Goal: Information Seeking & Learning: Learn about a topic

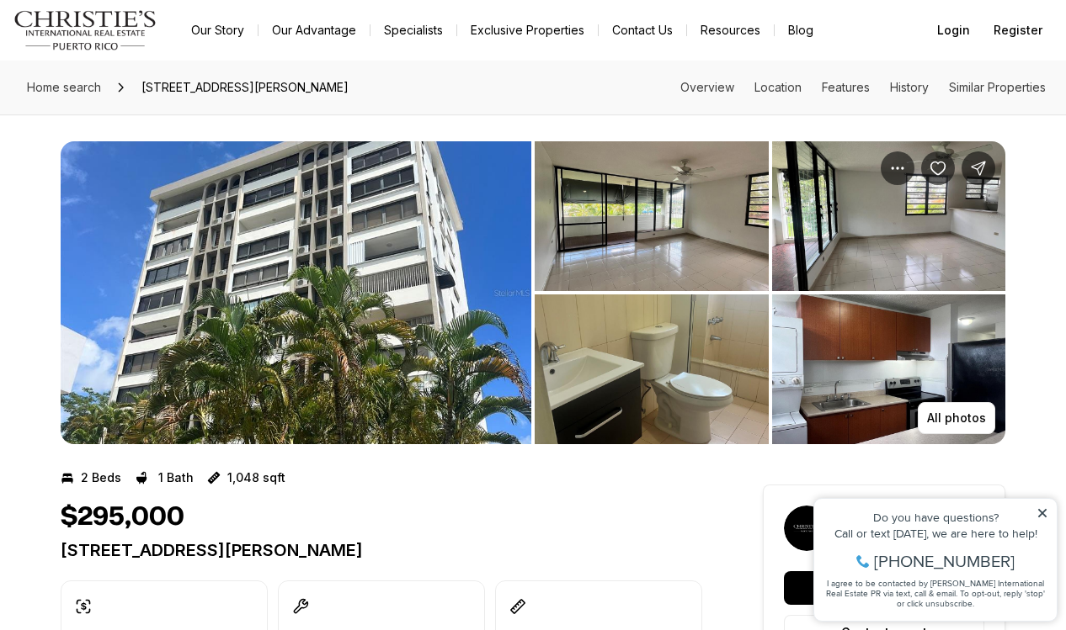
click at [317, 348] on img "View image gallery" at bounding box center [296, 292] width 471 height 303
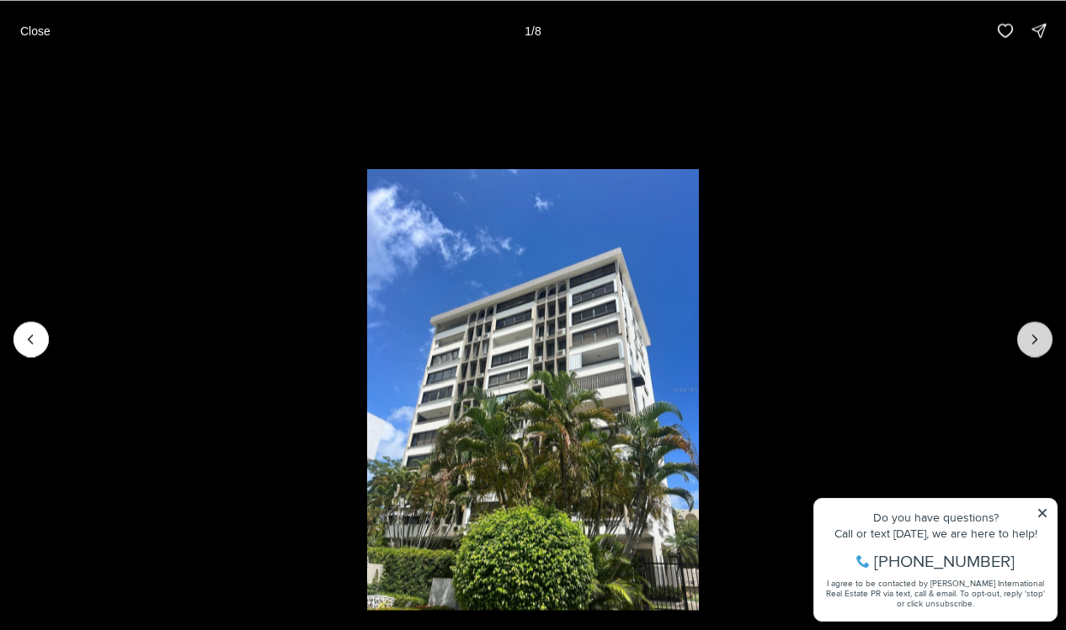
click at [1041, 348] on button "Next slide" at bounding box center [1034, 339] width 35 height 35
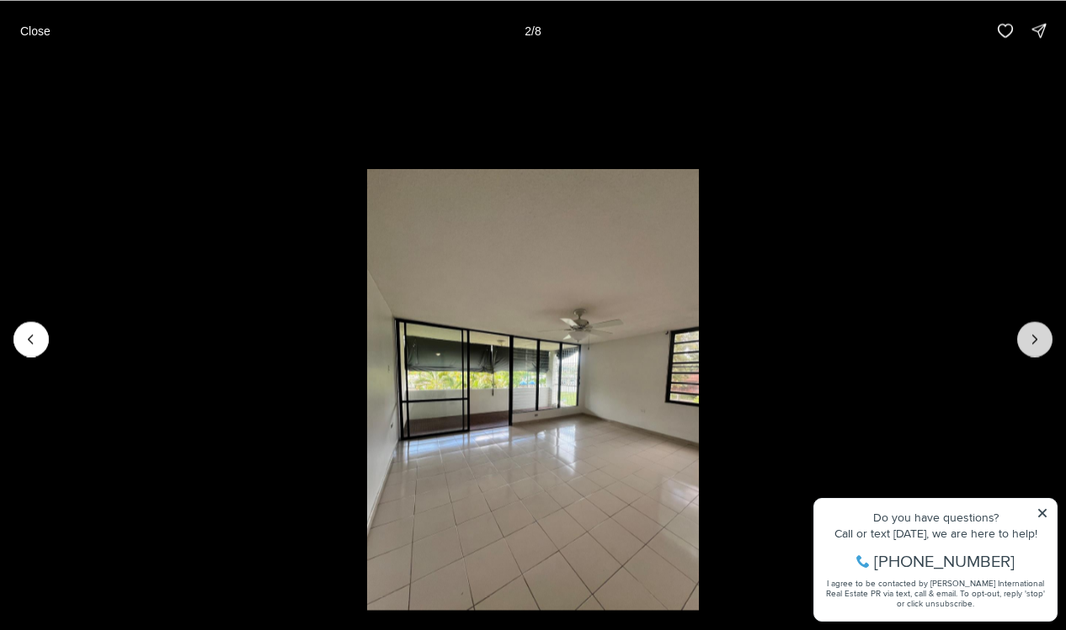
click at [1041, 348] on button "Next slide" at bounding box center [1034, 339] width 35 height 35
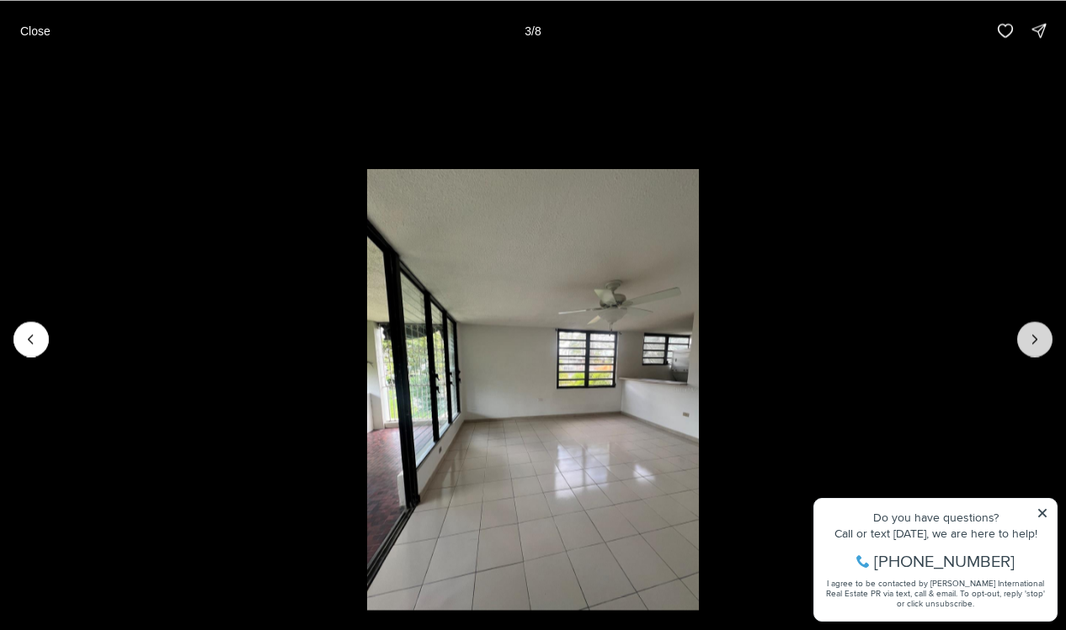
click at [1041, 348] on button "Next slide" at bounding box center [1034, 339] width 35 height 35
click at [1033, 347] on button "Next slide" at bounding box center [1034, 339] width 35 height 35
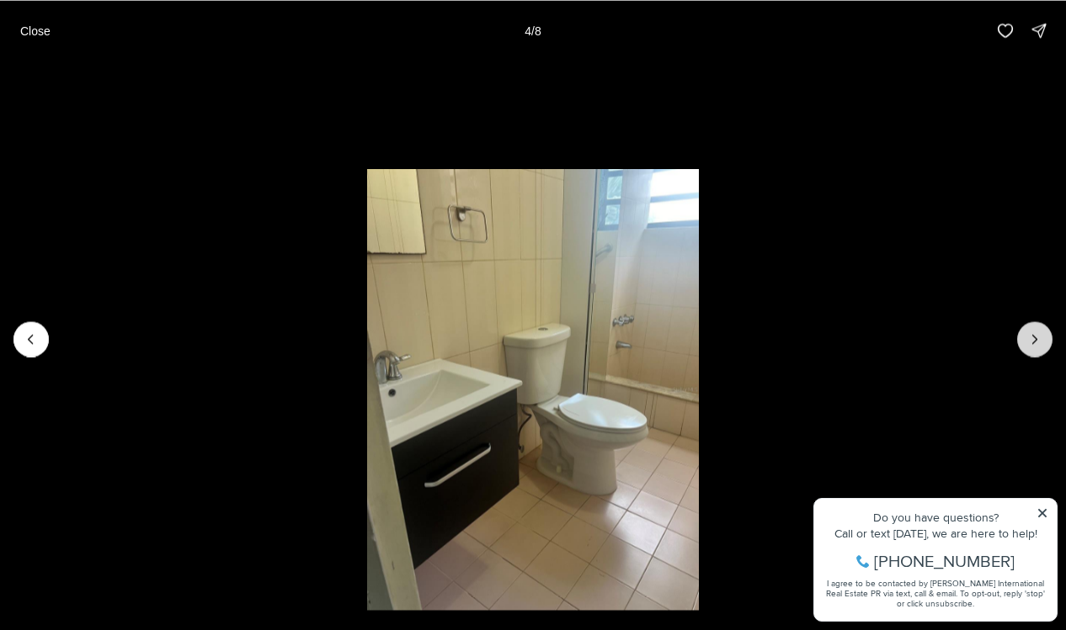
click at [1033, 347] on button "Next slide" at bounding box center [1034, 339] width 35 height 35
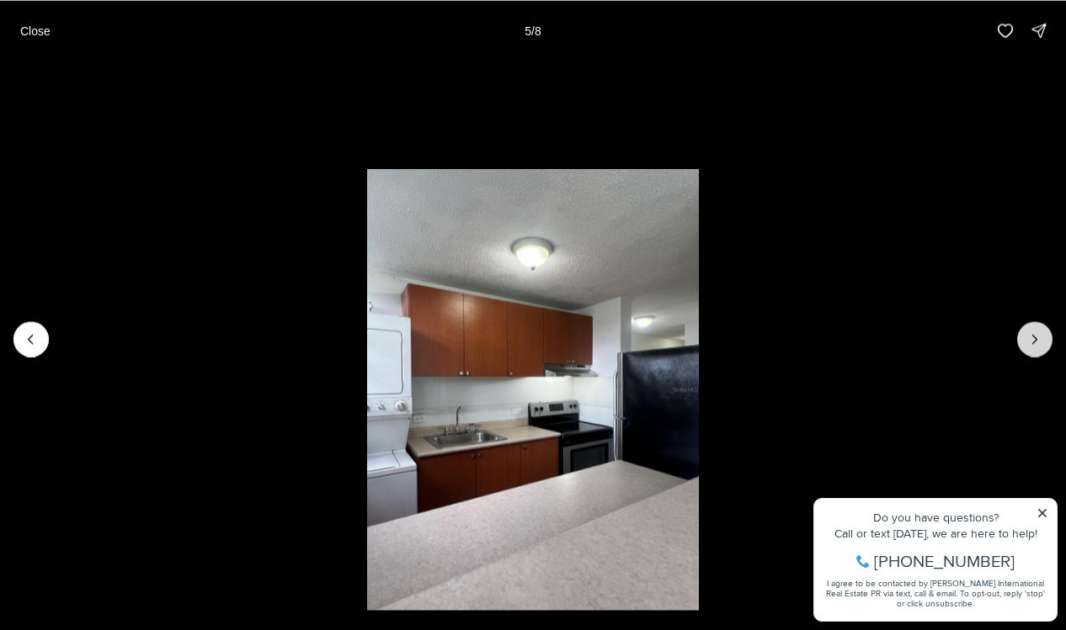
click at [1033, 347] on button "Next slide" at bounding box center [1034, 339] width 35 height 35
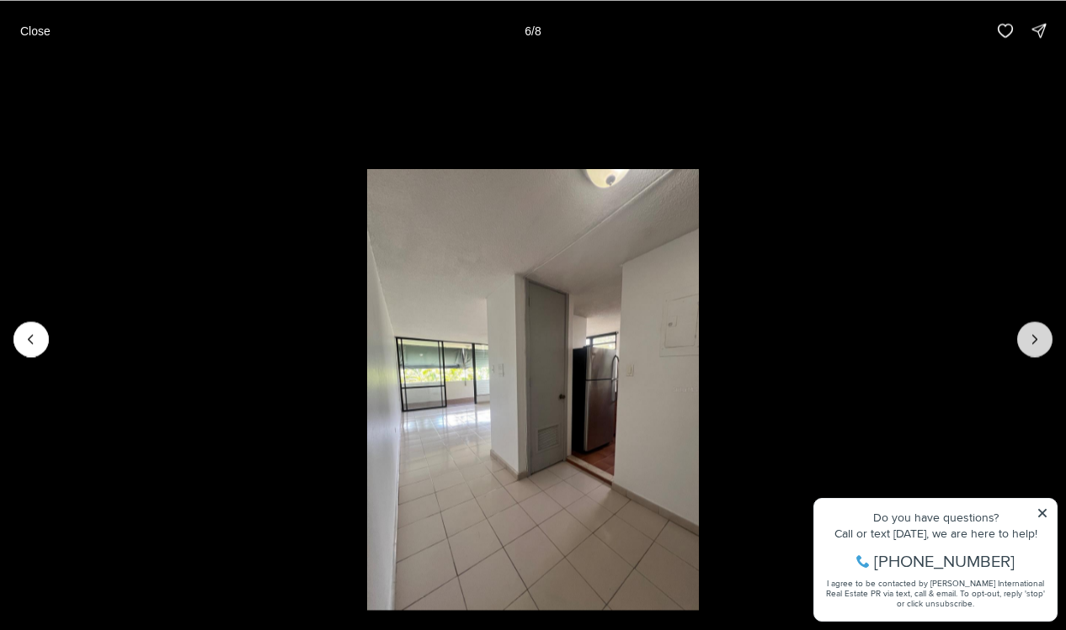
click at [1033, 347] on button "Next slide" at bounding box center [1034, 339] width 35 height 35
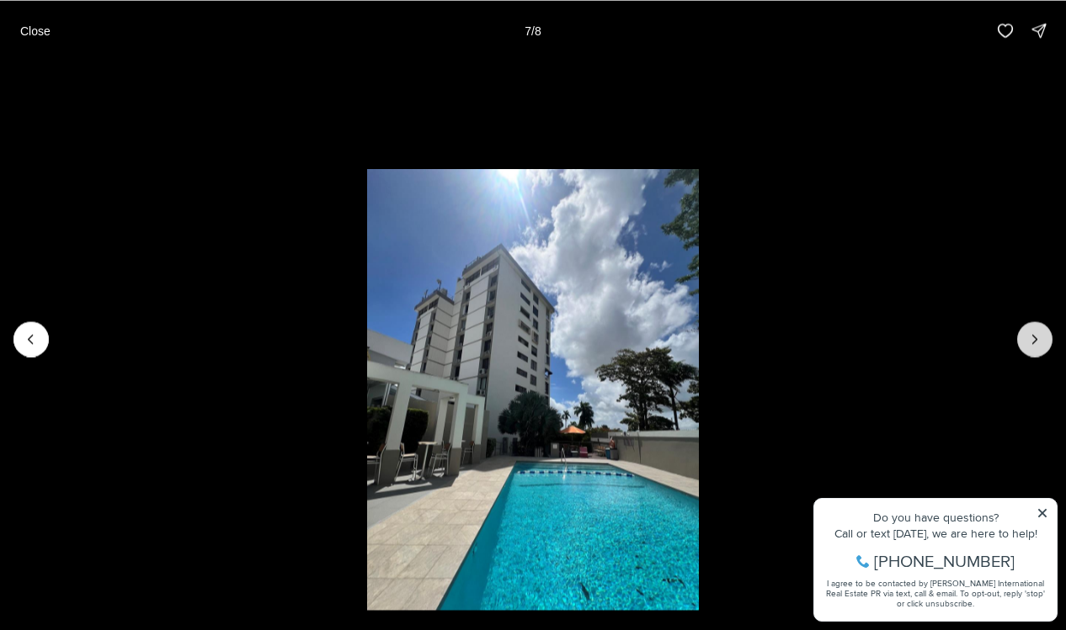
click at [1033, 346] on icon "Next slide" at bounding box center [1034, 339] width 17 height 17
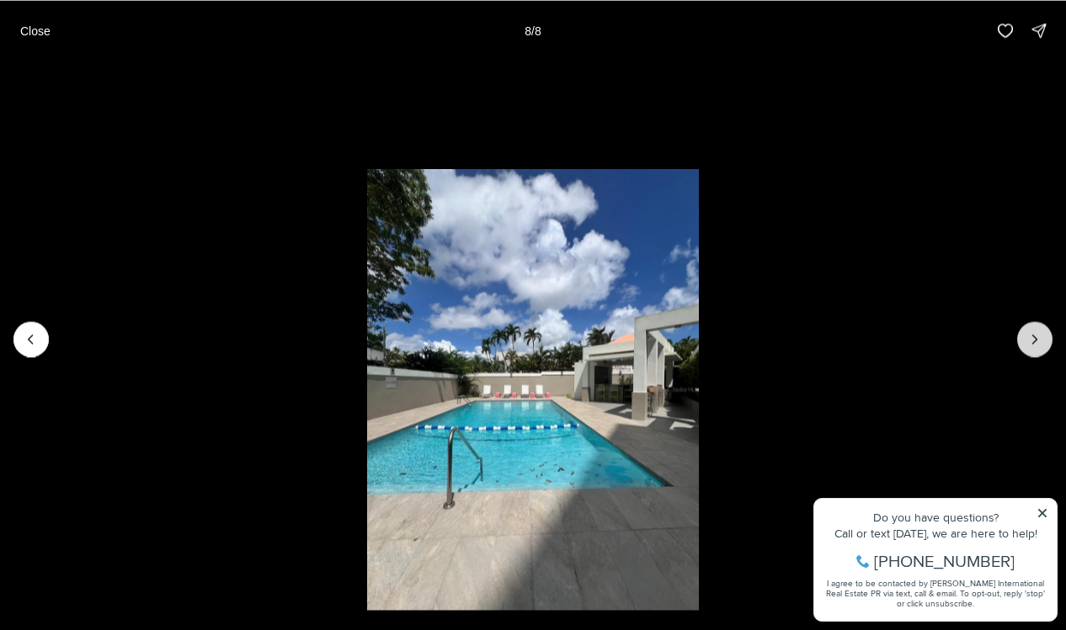
click at [1033, 346] on div at bounding box center [1034, 339] width 35 height 35
click at [29, 340] on icon "Previous slide" at bounding box center [31, 339] width 17 height 17
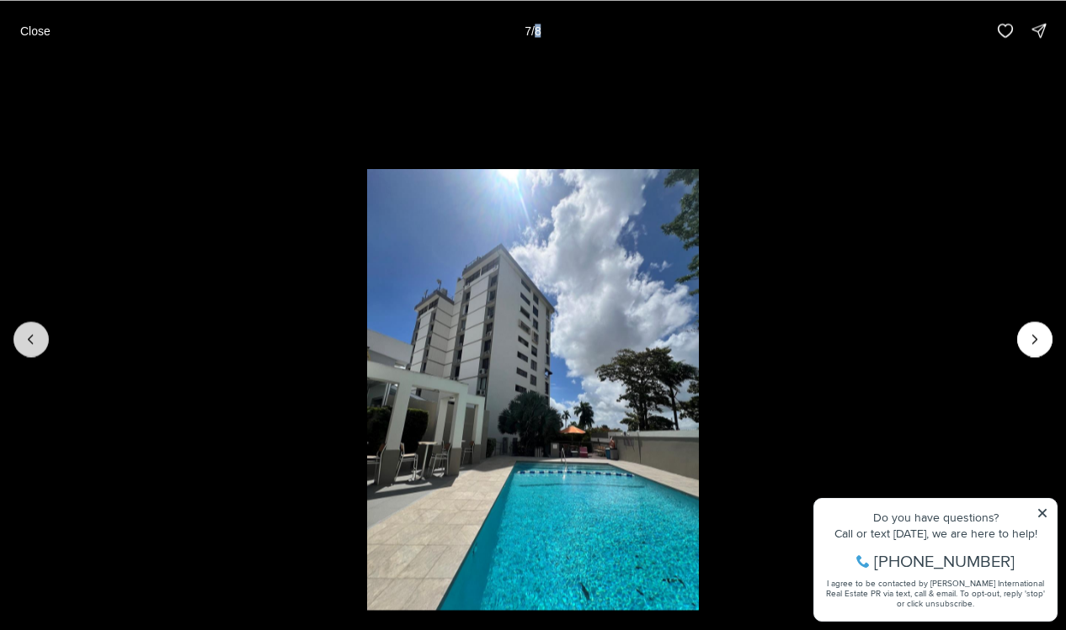
click at [29, 340] on icon "Previous slide" at bounding box center [31, 339] width 17 height 17
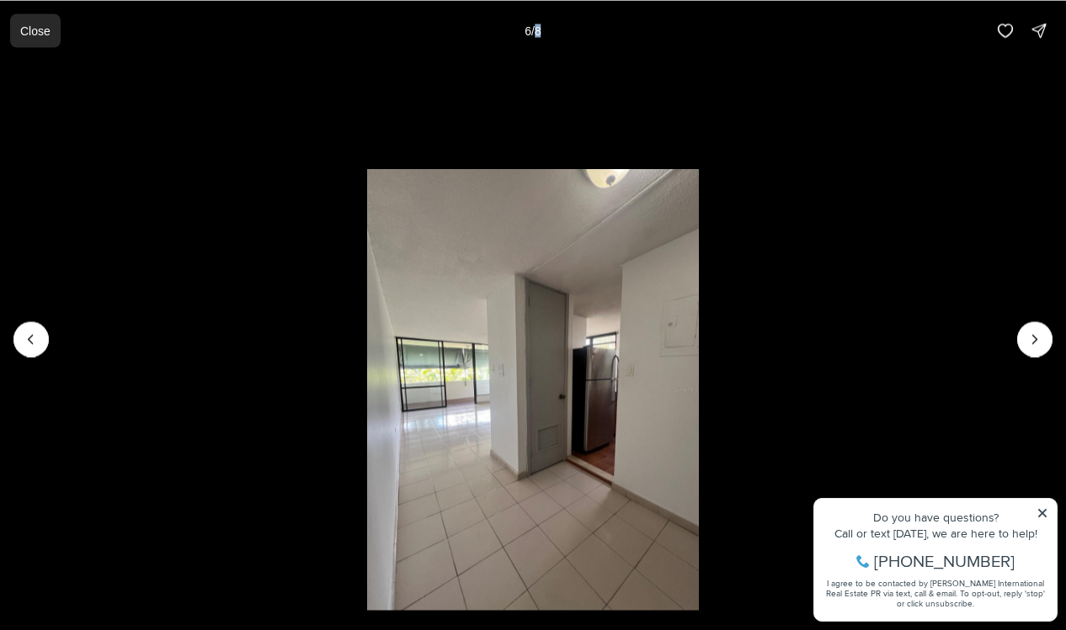
click at [20, 30] on p "Close" at bounding box center [35, 30] width 30 height 13
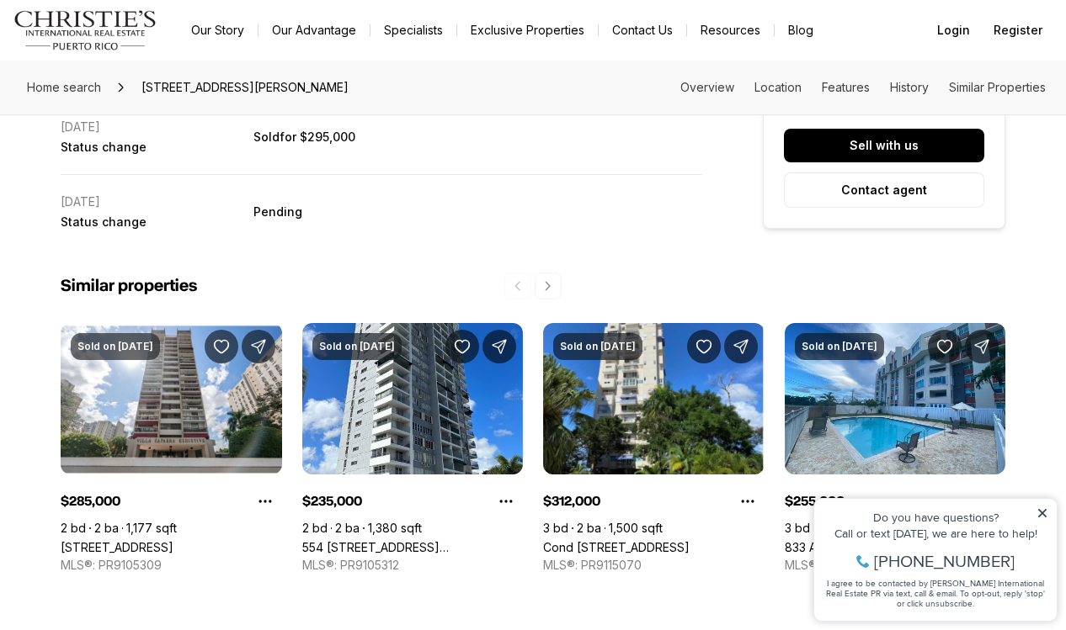
scroll to position [3304, 0]
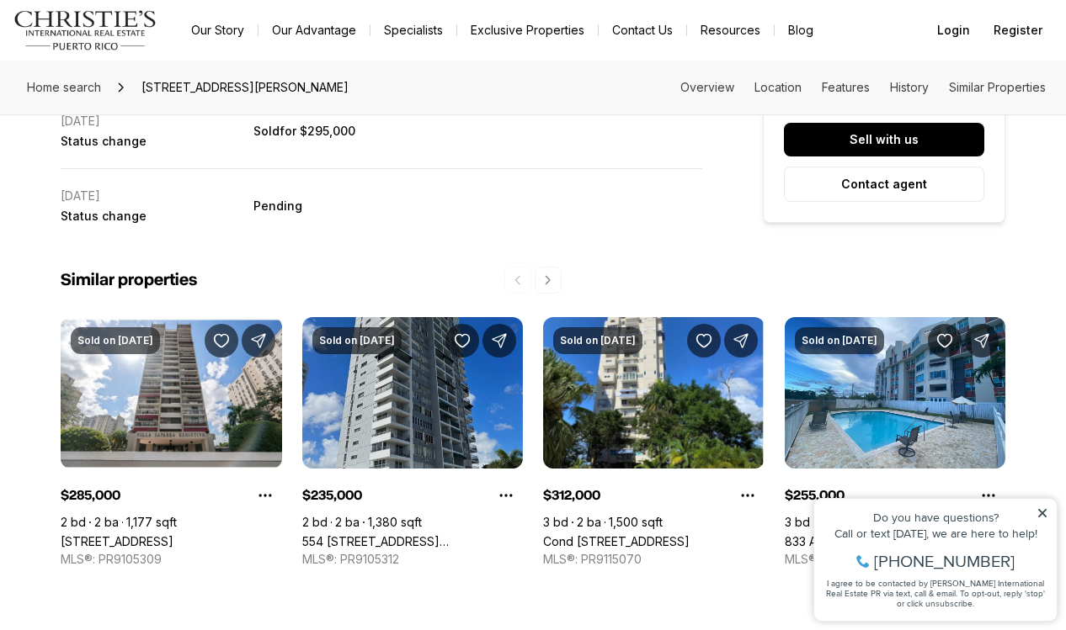
click at [399, 535] on link "554 [STREET_ADDRESS][PERSON_NAME]" at bounding box center [412, 542] width 221 height 14
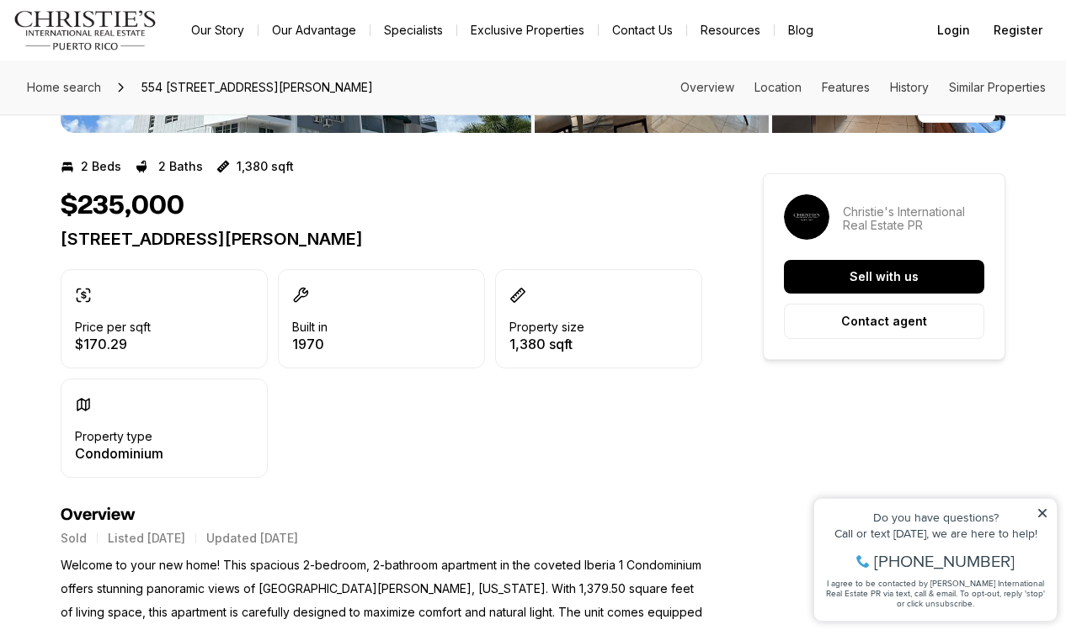
scroll to position [503, 0]
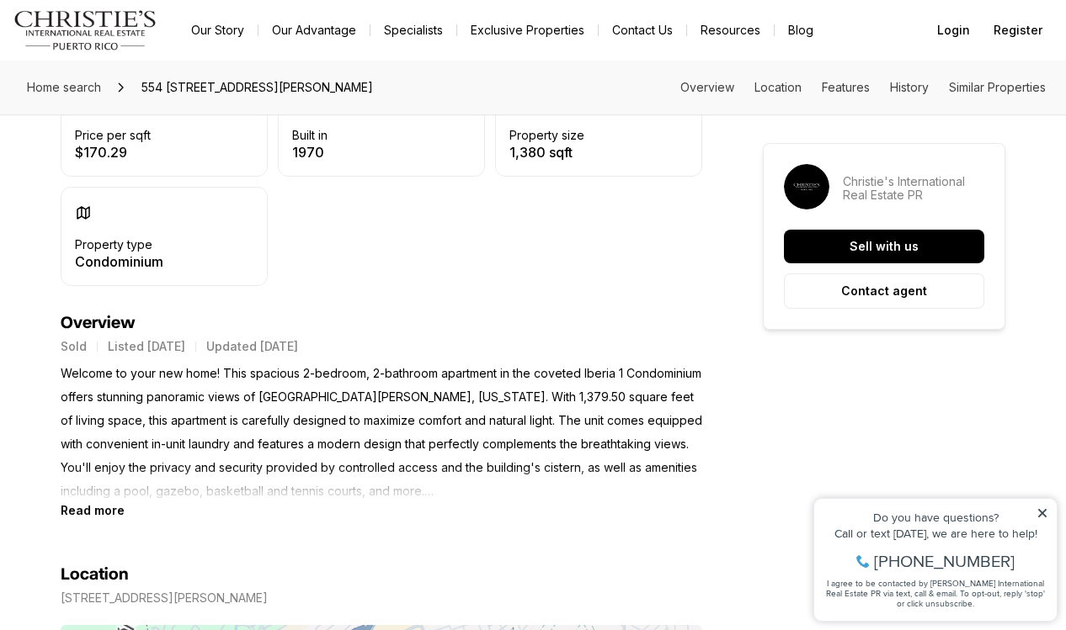
click at [375, 493] on p "Welcome to your new home! This spacious 2-bedroom, 2-bathroom apartment in the …" at bounding box center [381, 432] width 641 height 141
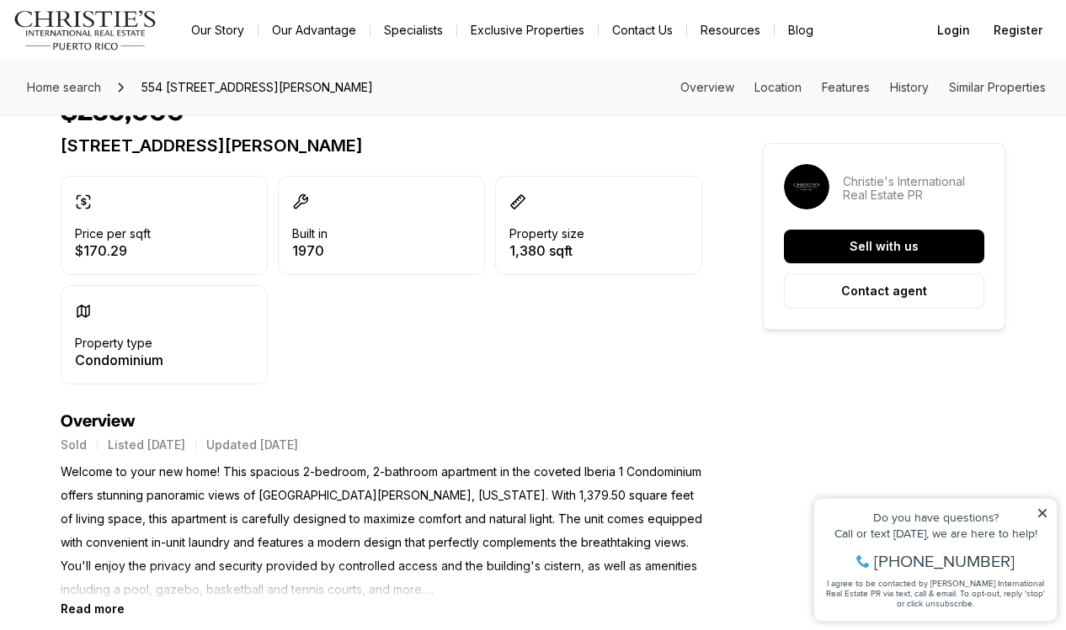
scroll to position [0, 0]
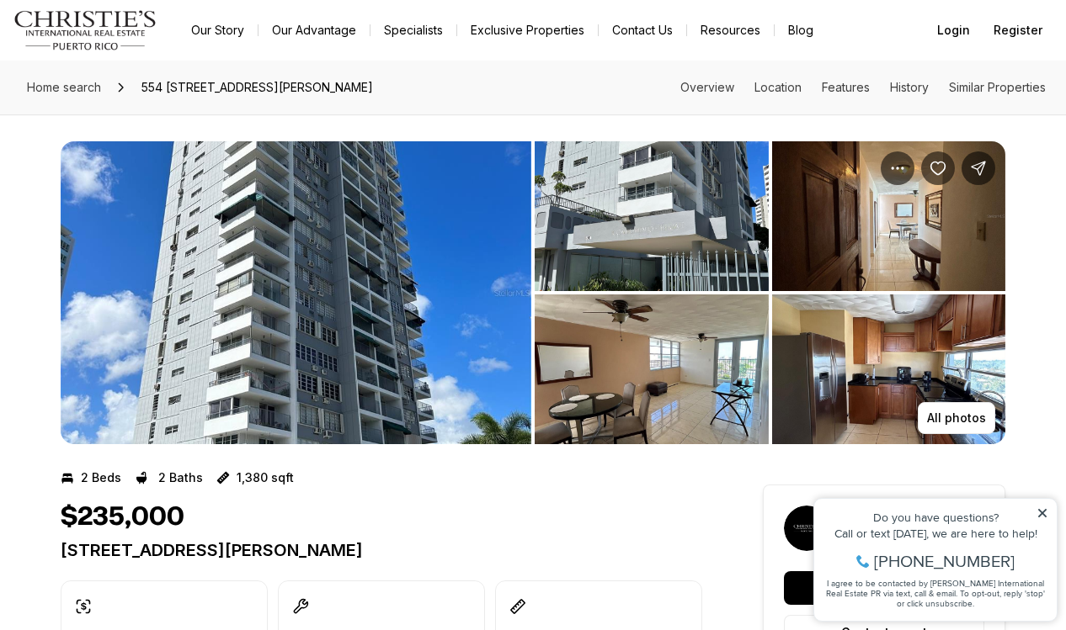
click at [419, 272] on img "View image gallery" at bounding box center [296, 292] width 471 height 303
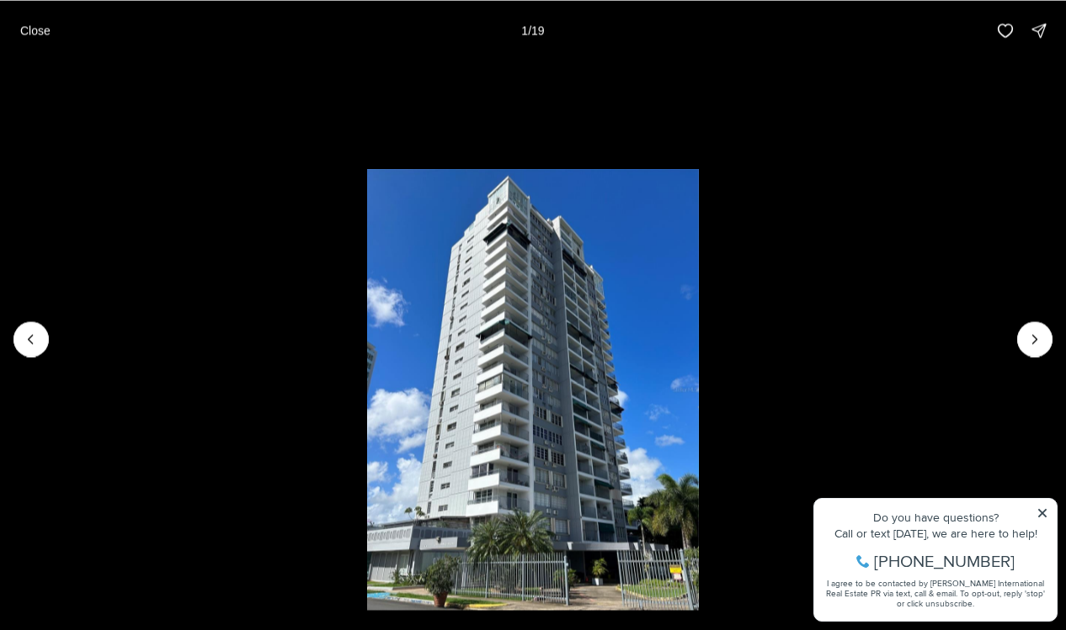
click at [618, 317] on img "1 of 19" at bounding box center [532, 388] width 331 height 441
click at [1042, 310] on li "1 of 19" at bounding box center [533, 339] width 1066 height 556
click at [1034, 336] on icon "Next slide" at bounding box center [1035, 339] width 4 height 8
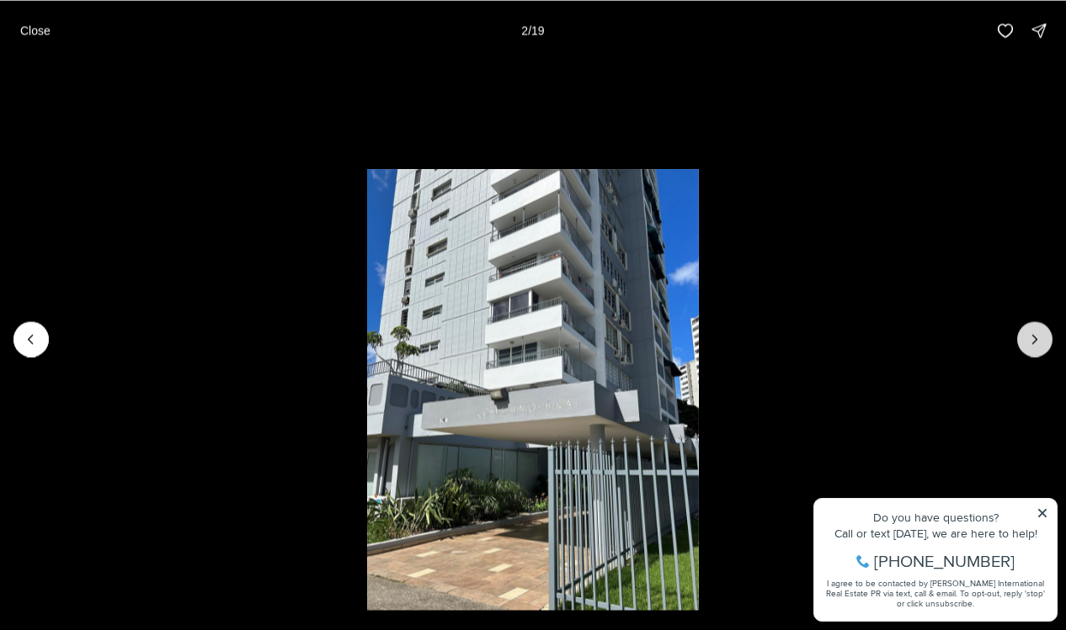
click at [1034, 336] on icon "Next slide" at bounding box center [1035, 339] width 4 height 8
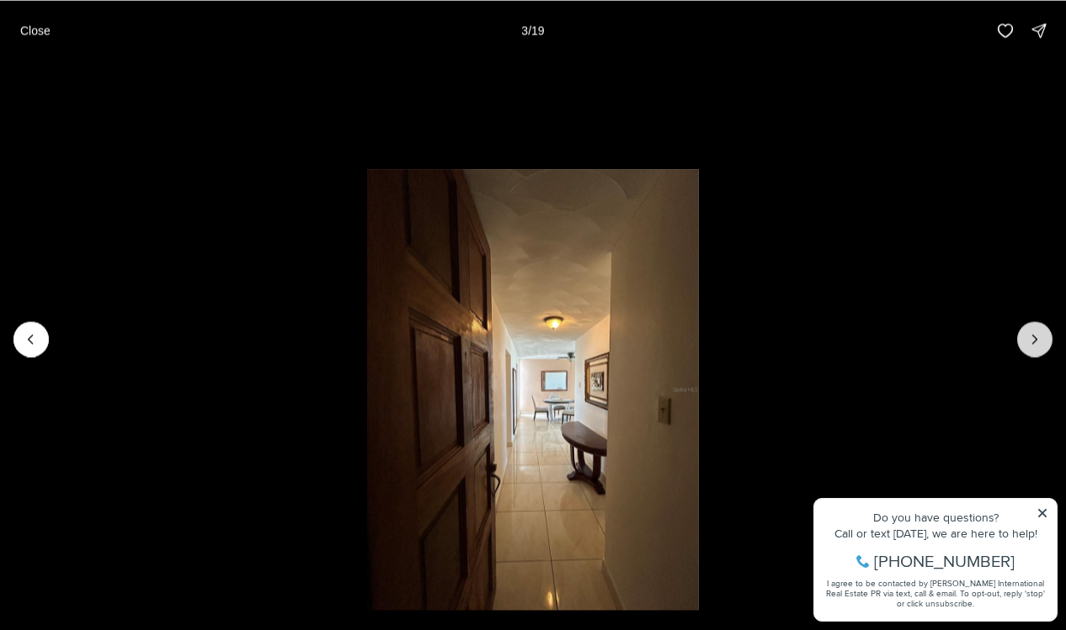
click at [1035, 338] on icon "Next slide" at bounding box center [1034, 339] width 17 height 17
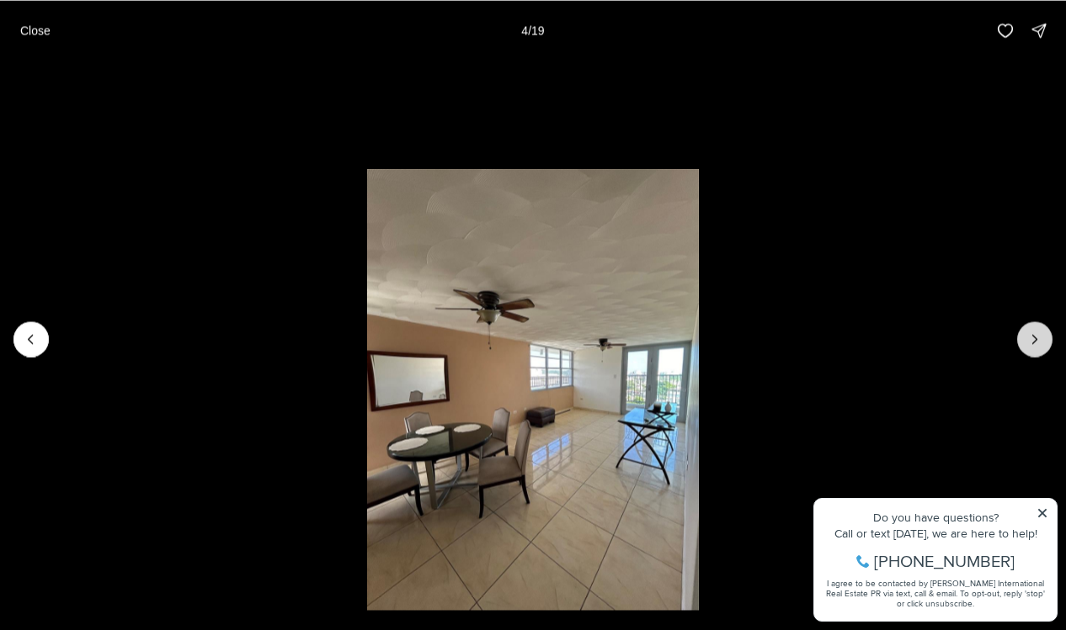
click at [1035, 338] on icon "Next slide" at bounding box center [1034, 339] width 17 height 17
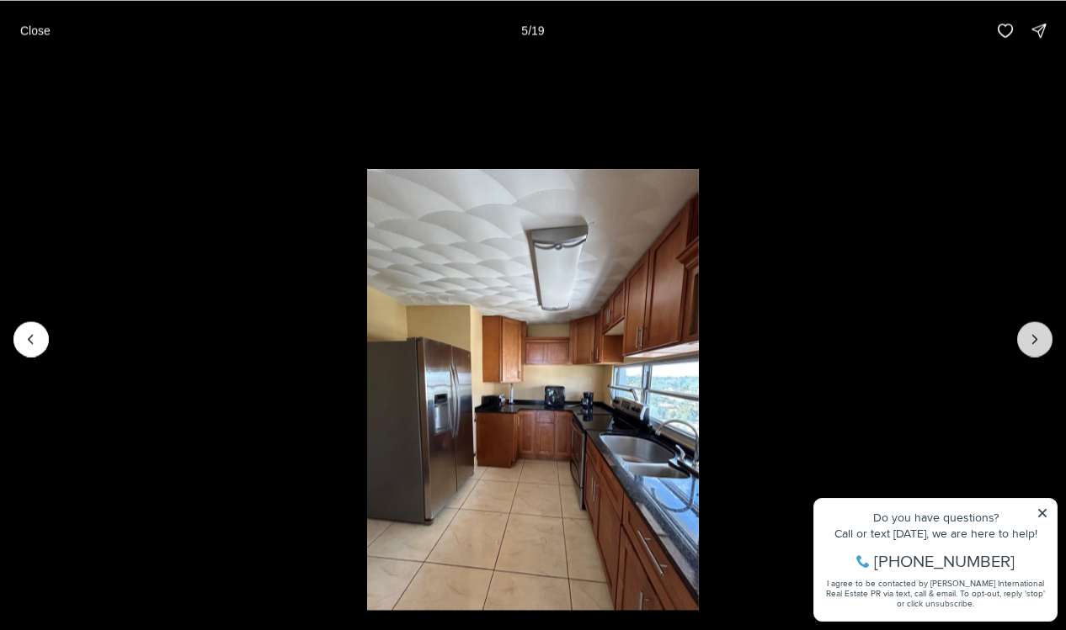
click at [1035, 338] on icon "Next slide" at bounding box center [1034, 339] width 17 height 17
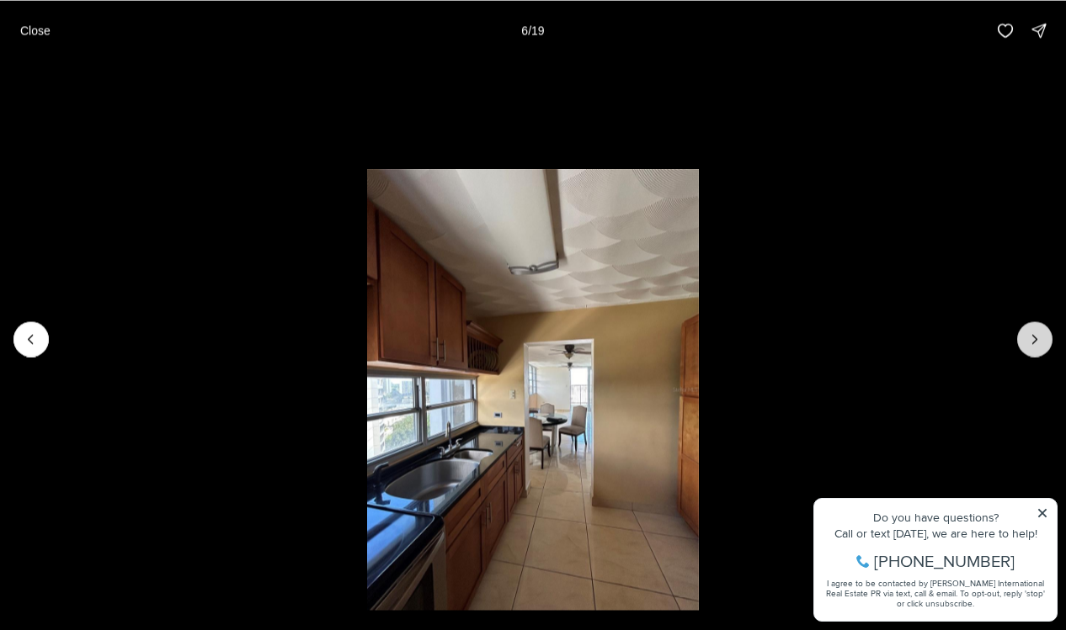
click at [1035, 338] on icon "Next slide" at bounding box center [1034, 339] width 17 height 17
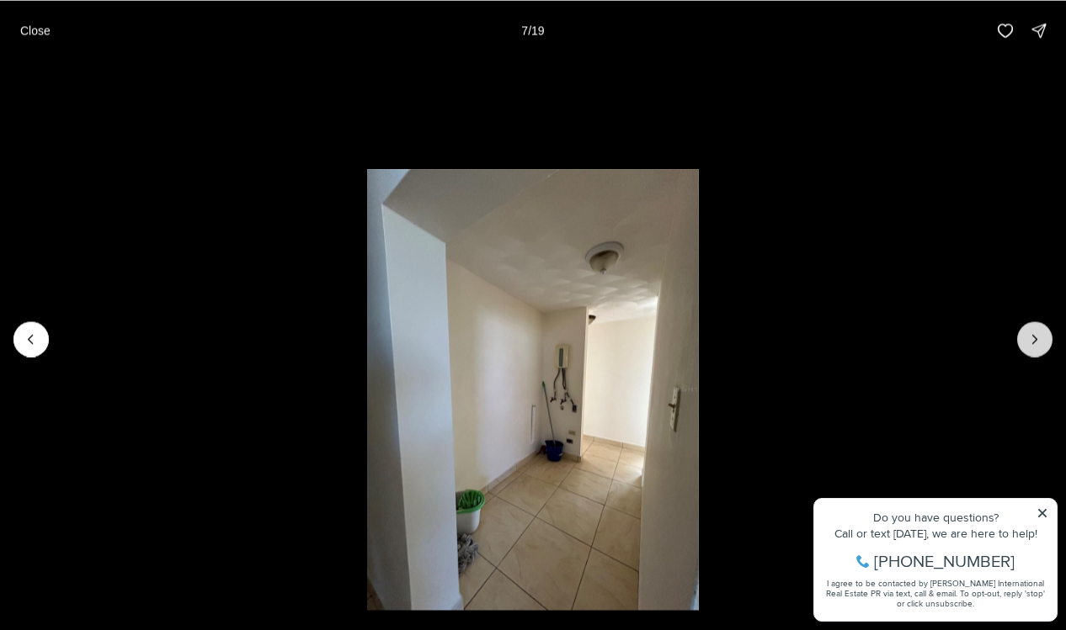
click at [1035, 338] on icon "Next slide" at bounding box center [1034, 339] width 17 height 17
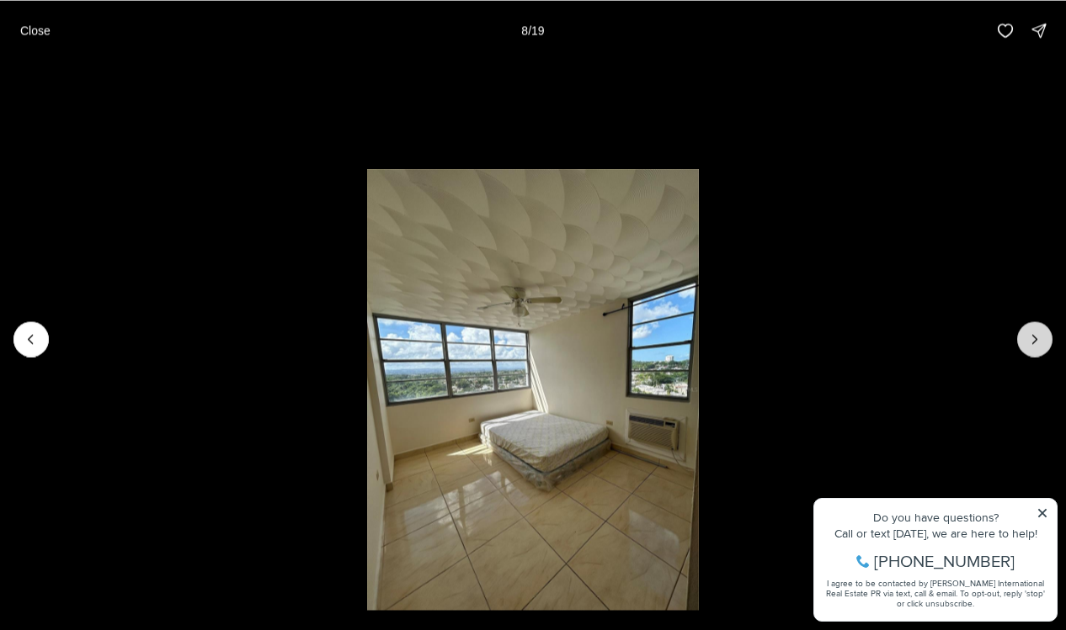
click at [1035, 338] on icon "Next slide" at bounding box center [1034, 339] width 17 height 17
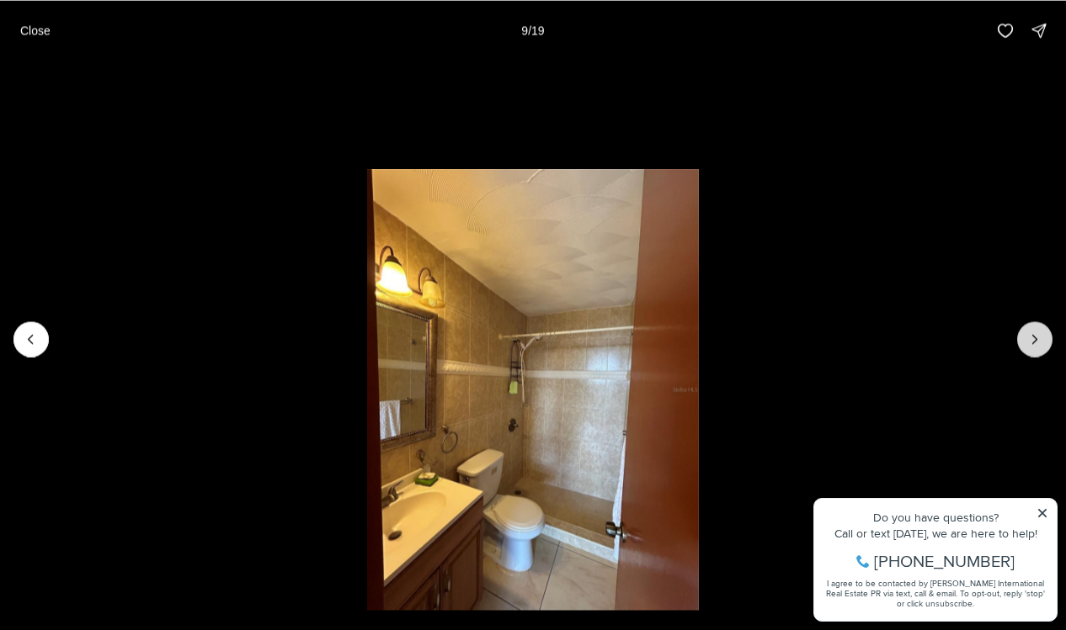
click at [1035, 338] on icon "Next slide" at bounding box center [1034, 339] width 17 height 17
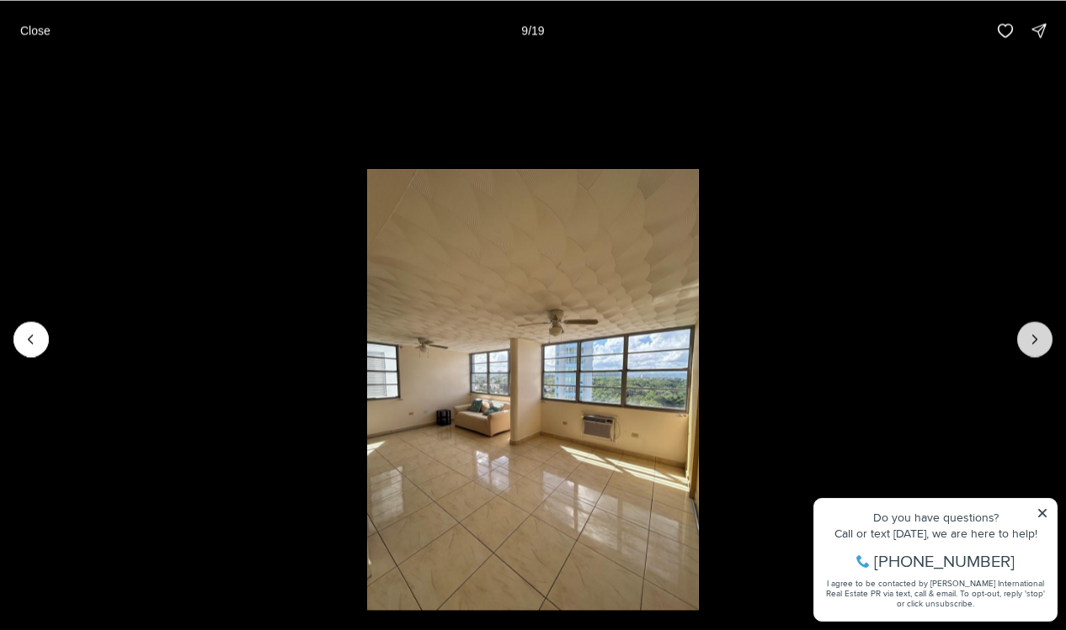
click at [1035, 338] on icon "Next slide" at bounding box center [1034, 339] width 17 height 17
click at [40, 29] on p "Close" at bounding box center [35, 30] width 30 height 13
